Goal: Task Accomplishment & Management: Use online tool/utility

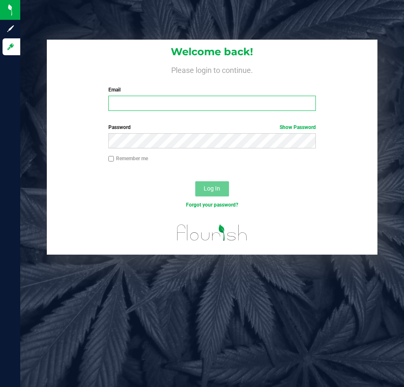
click at [164, 103] on input "Email" at bounding box center [212, 103] width 208 height 15
type input "[EMAIL_ADDRESS][DOMAIN_NAME]"
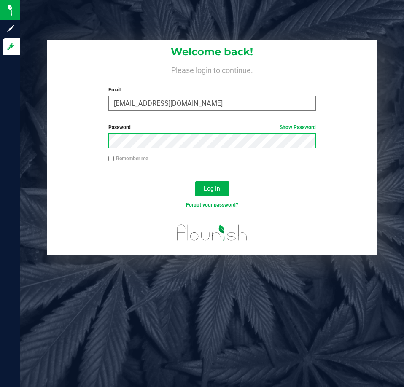
click at [195, 181] on button "Log In" at bounding box center [212, 188] width 34 height 15
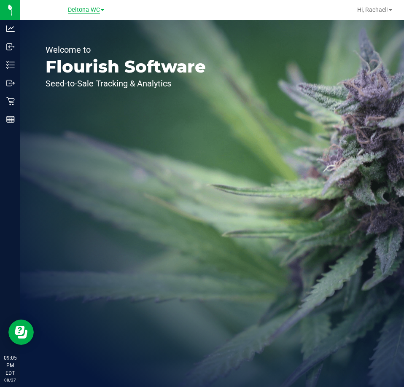
click at [88, 11] on span "Deltona WC" at bounding box center [84, 10] width 32 height 8
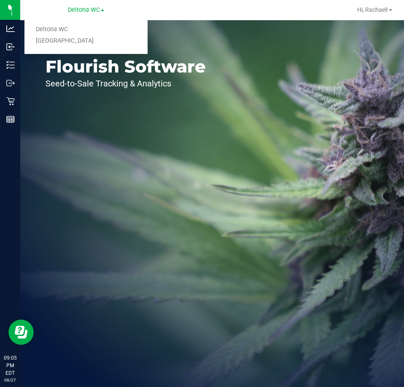
drag, startPoint x: 80, startPoint y: 40, endPoint x: 91, endPoint y: 40, distance: 11.4
click at [80, 40] on link "[GEOGRAPHIC_DATA]" at bounding box center [85, 40] width 123 height 11
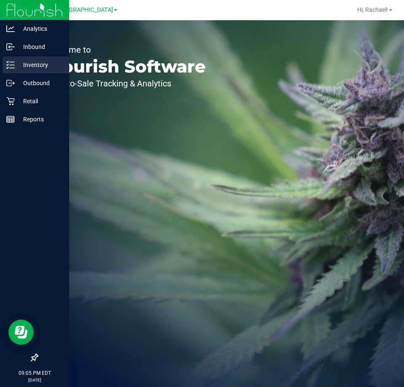
click at [22, 65] on p "Inventory" at bounding box center [40, 65] width 51 height 10
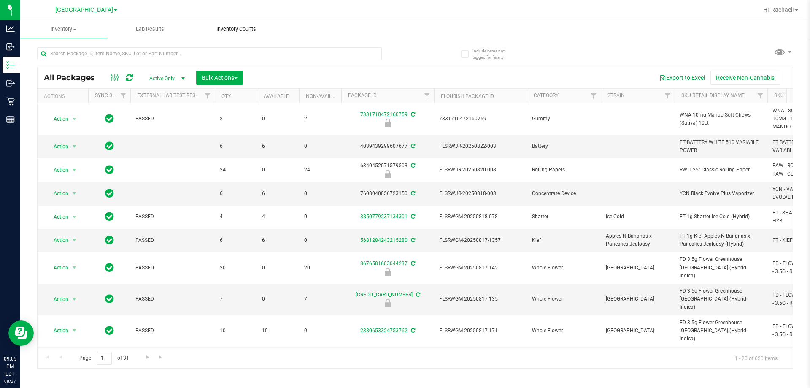
click at [227, 29] on span "Inventory Counts" at bounding box center [236, 29] width 62 height 8
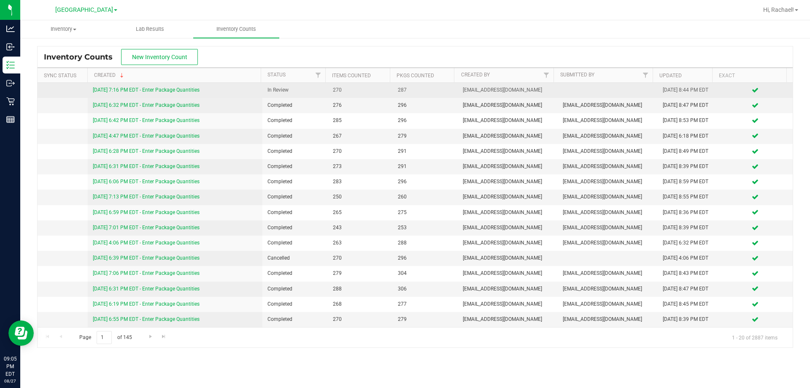
click at [142, 89] on link "[DATE] 7:16 PM EDT - Enter Package Quantities" at bounding box center [146, 90] width 107 height 6
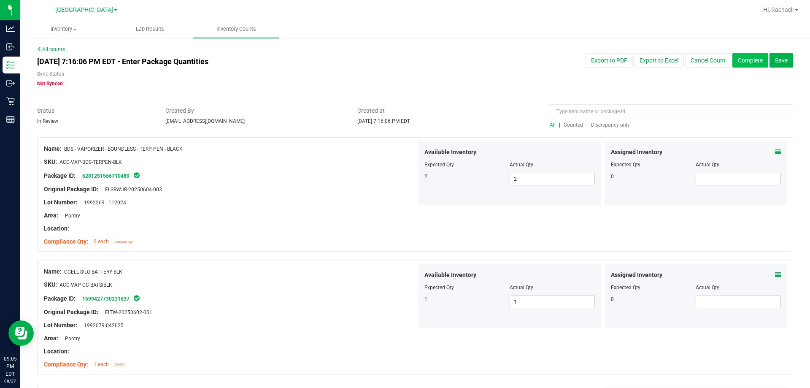
click at [404, 60] on button "Complete" at bounding box center [751, 60] width 36 height 14
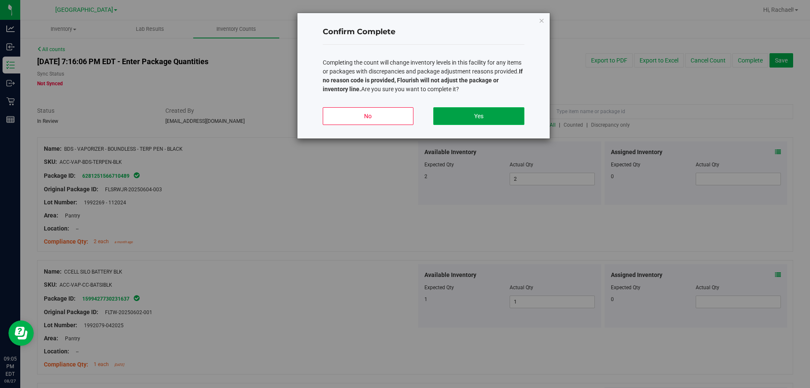
click at [404, 118] on button "Yes" at bounding box center [478, 116] width 91 height 18
